Goal: Transaction & Acquisition: Purchase product/service

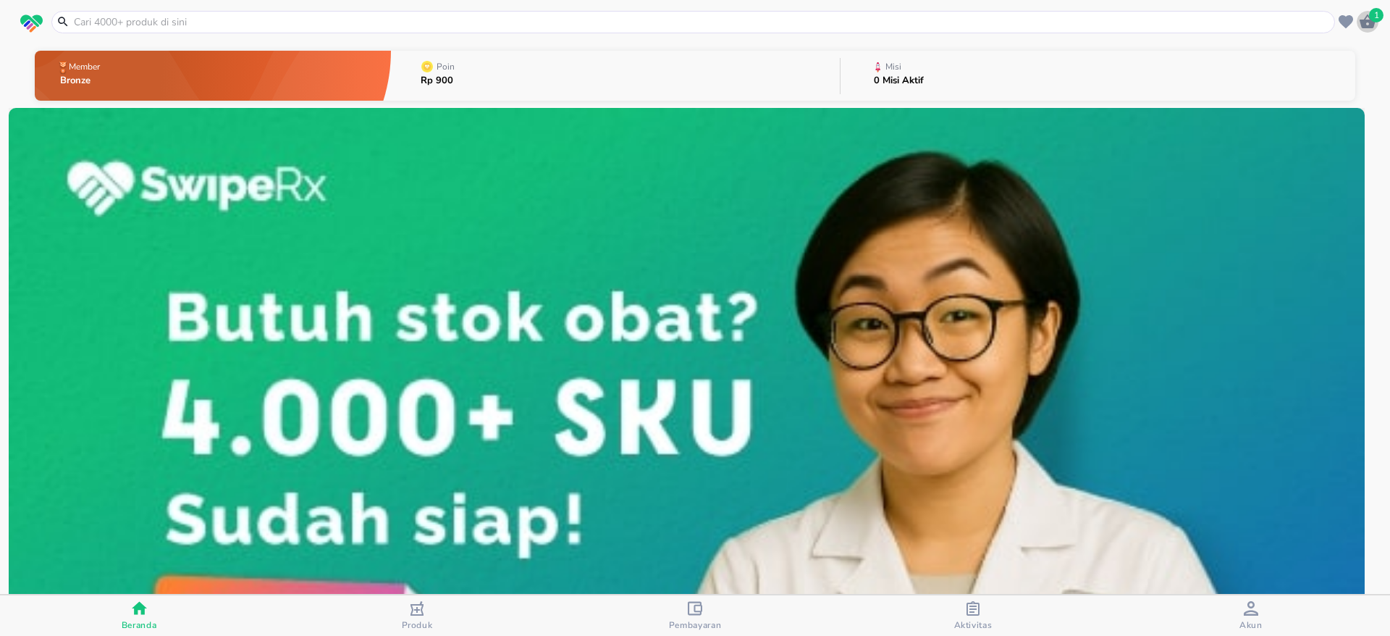
click at [1368, 18] on icon "button" at bounding box center [1367, 21] width 17 height 17
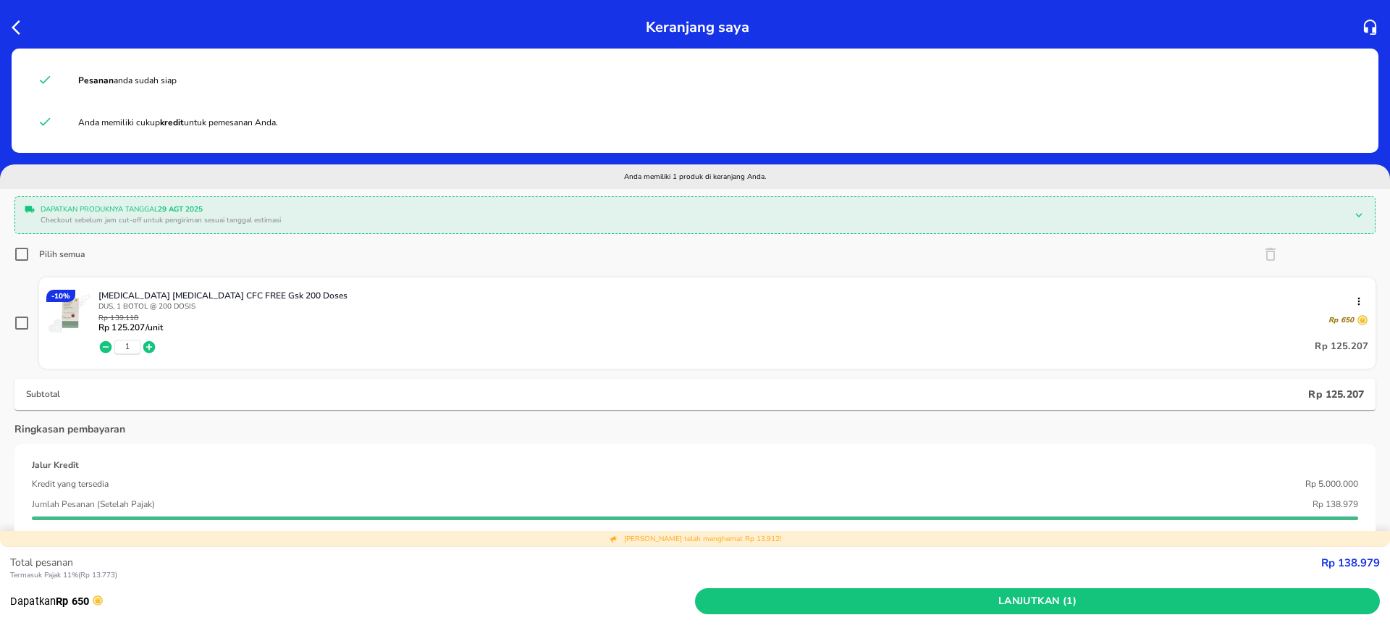
click at [18, 253] on input "Pilih semua" at bounding box center [21, 254] width 14 height 14
checkbox input "true"
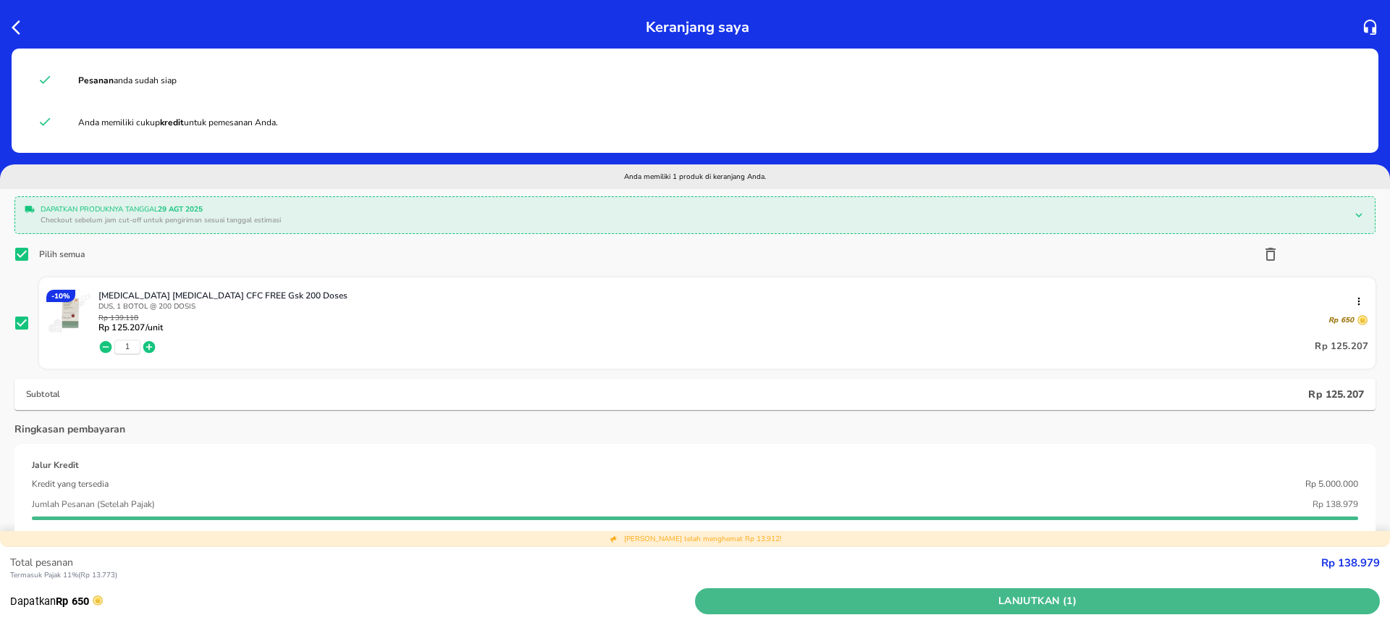
click at [1027, 594] on span "Lanjutkan (1)" at bounding box center [1037, 601] width 673 height 18
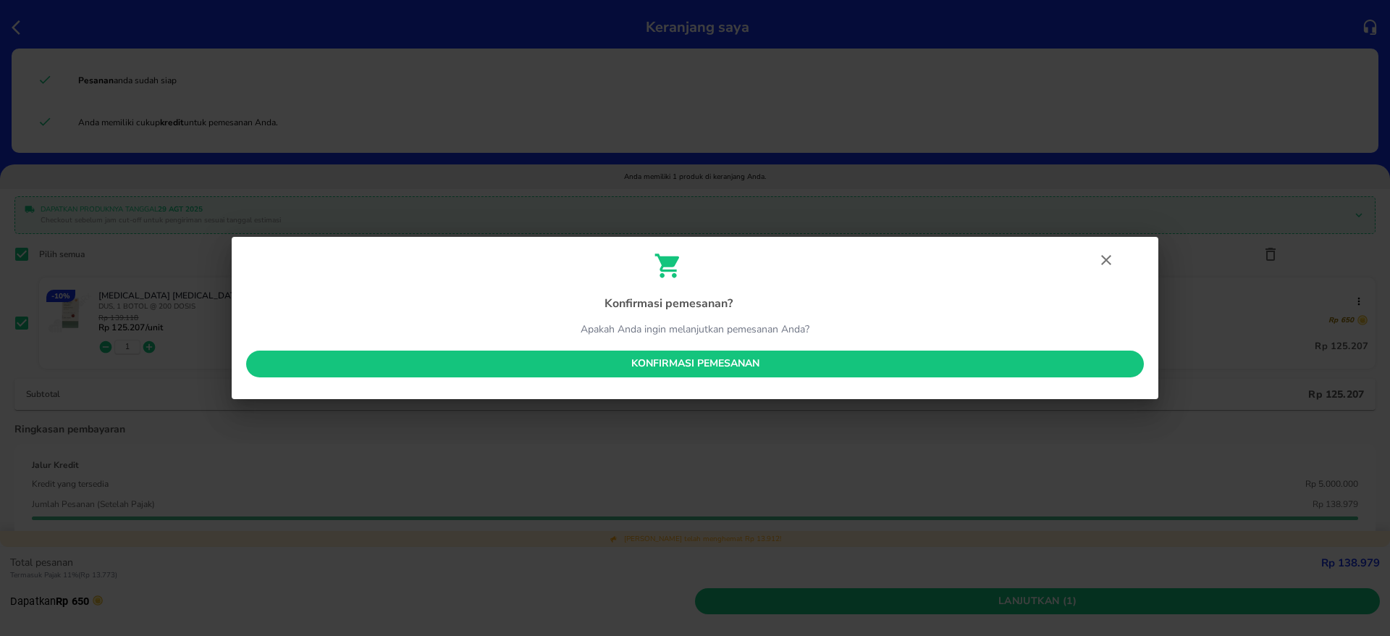
click at [672, 357] on span "Konfirmasi pemesanan" at bounding box center [695, 364] width 875 height 18
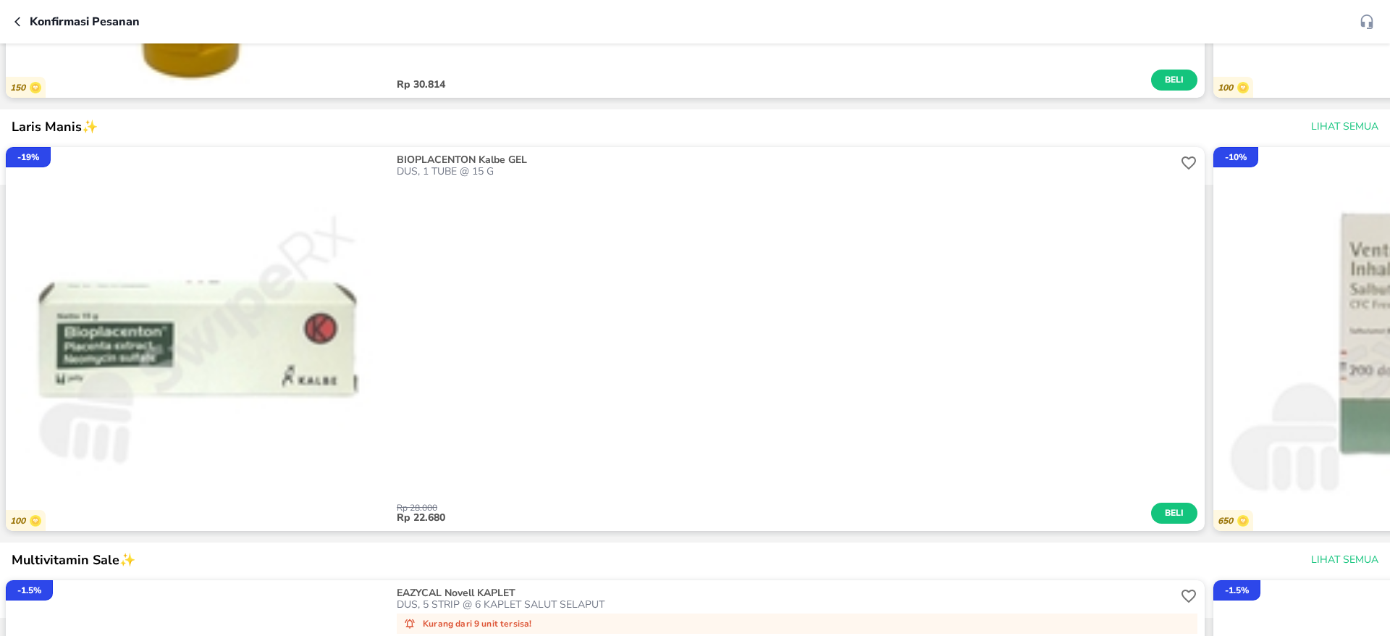
scroll to position [1737, 0]
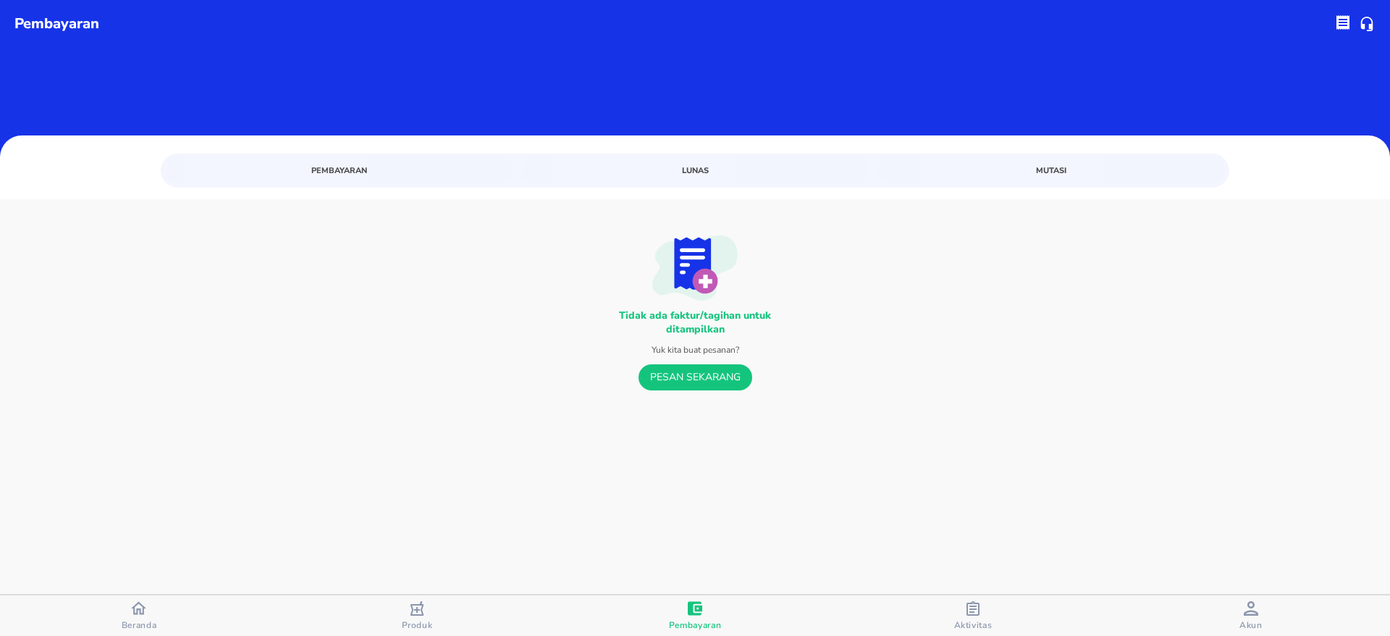
click at [956, 610] on div "Aktivitas" at bounding box center [973, 616] width 38 height 30
